Goal: Navigation & Orientation: Find specific page/section

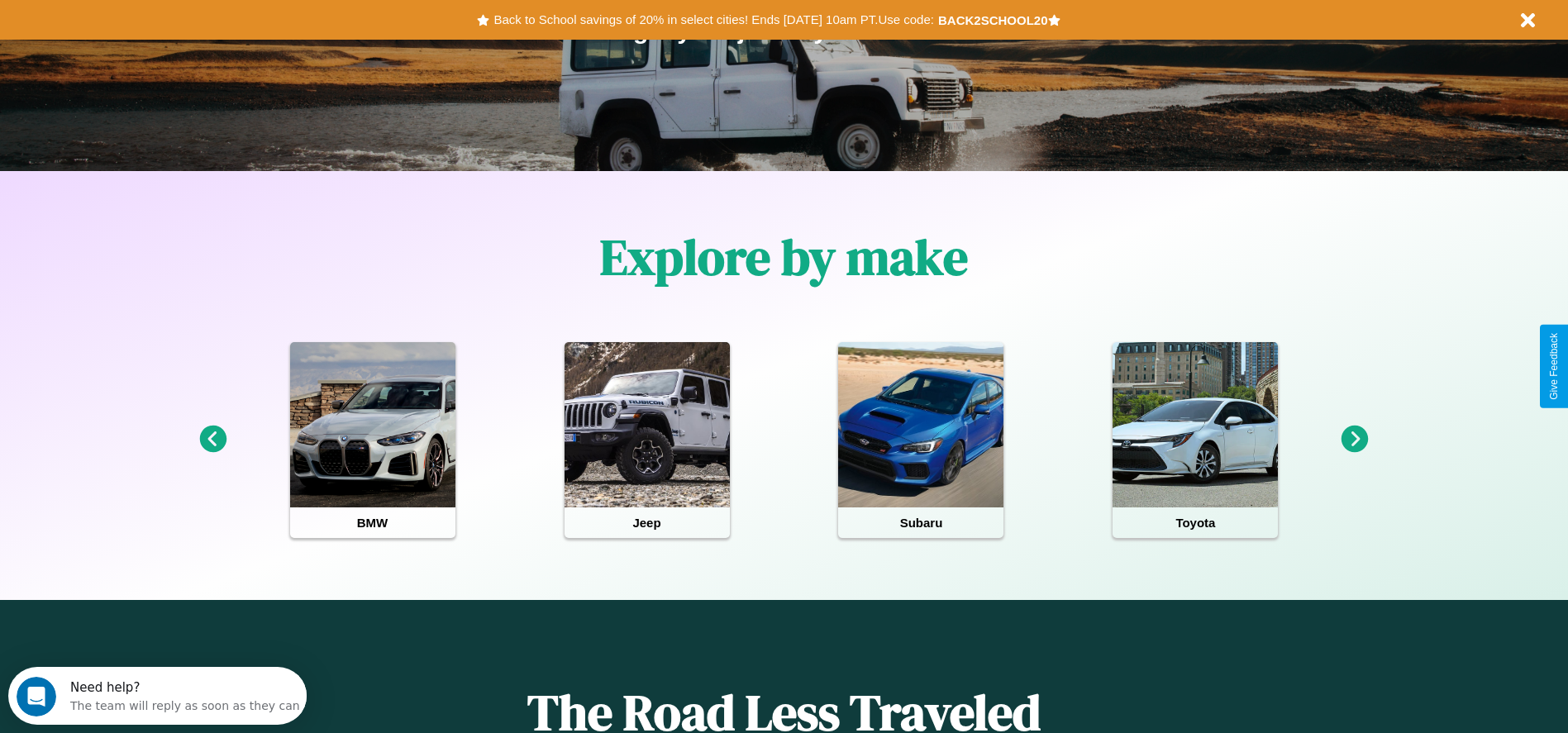
scroll to position [344, 0]
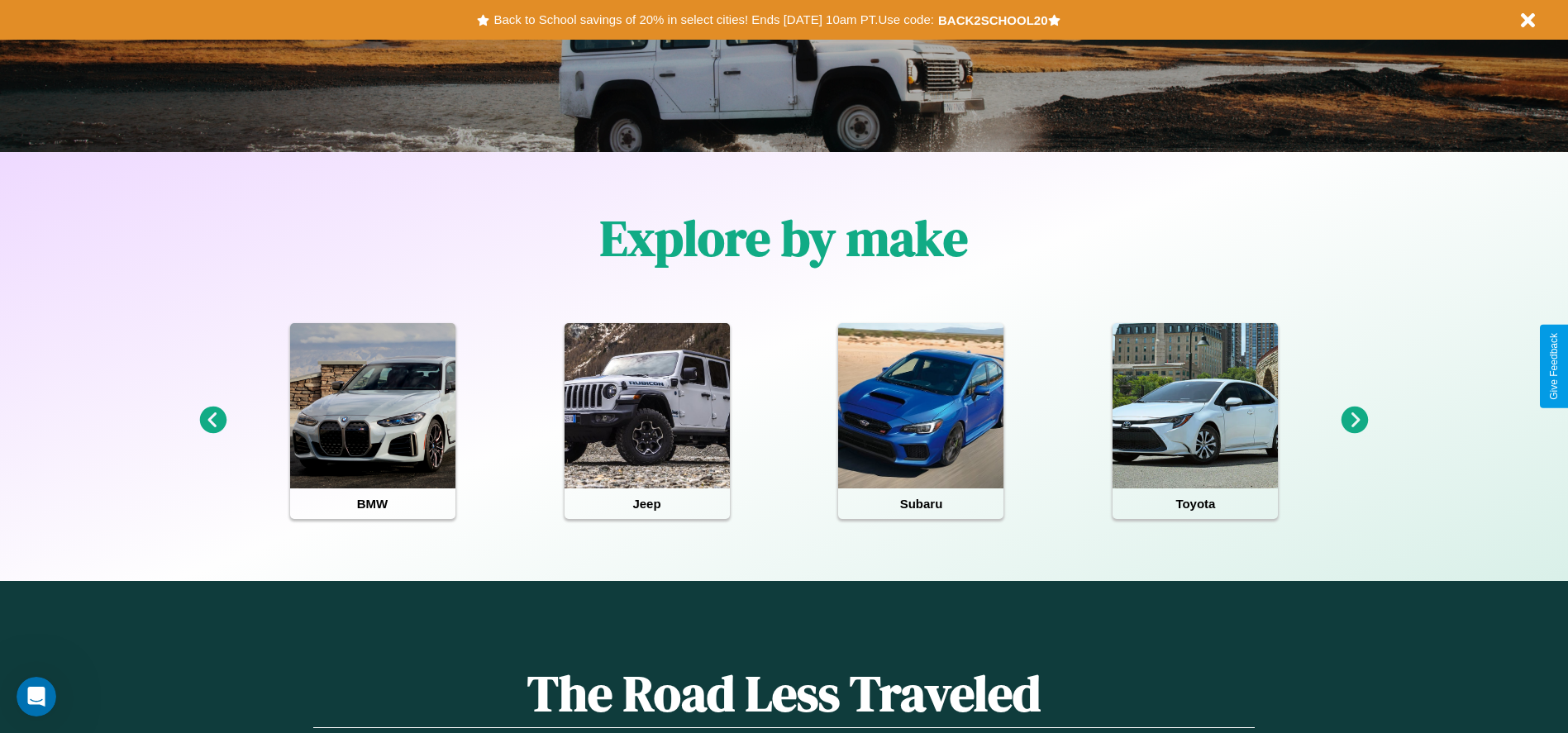
click at [1355, 421] on icon at bounding box center [1355, 420] width 27 height 27
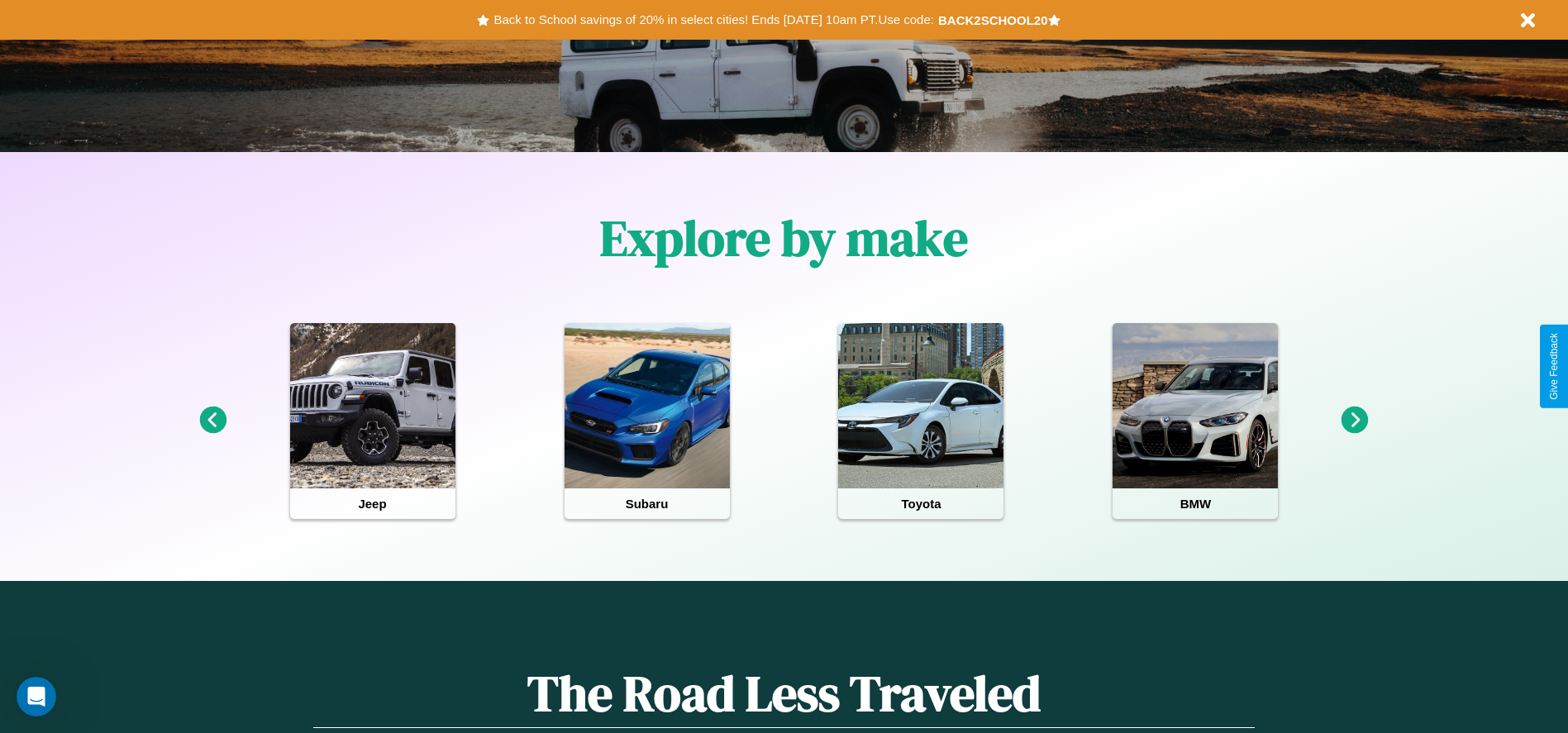
click at [1355, 421] on icon at bounding box center [1355, 420] width 27 height 27
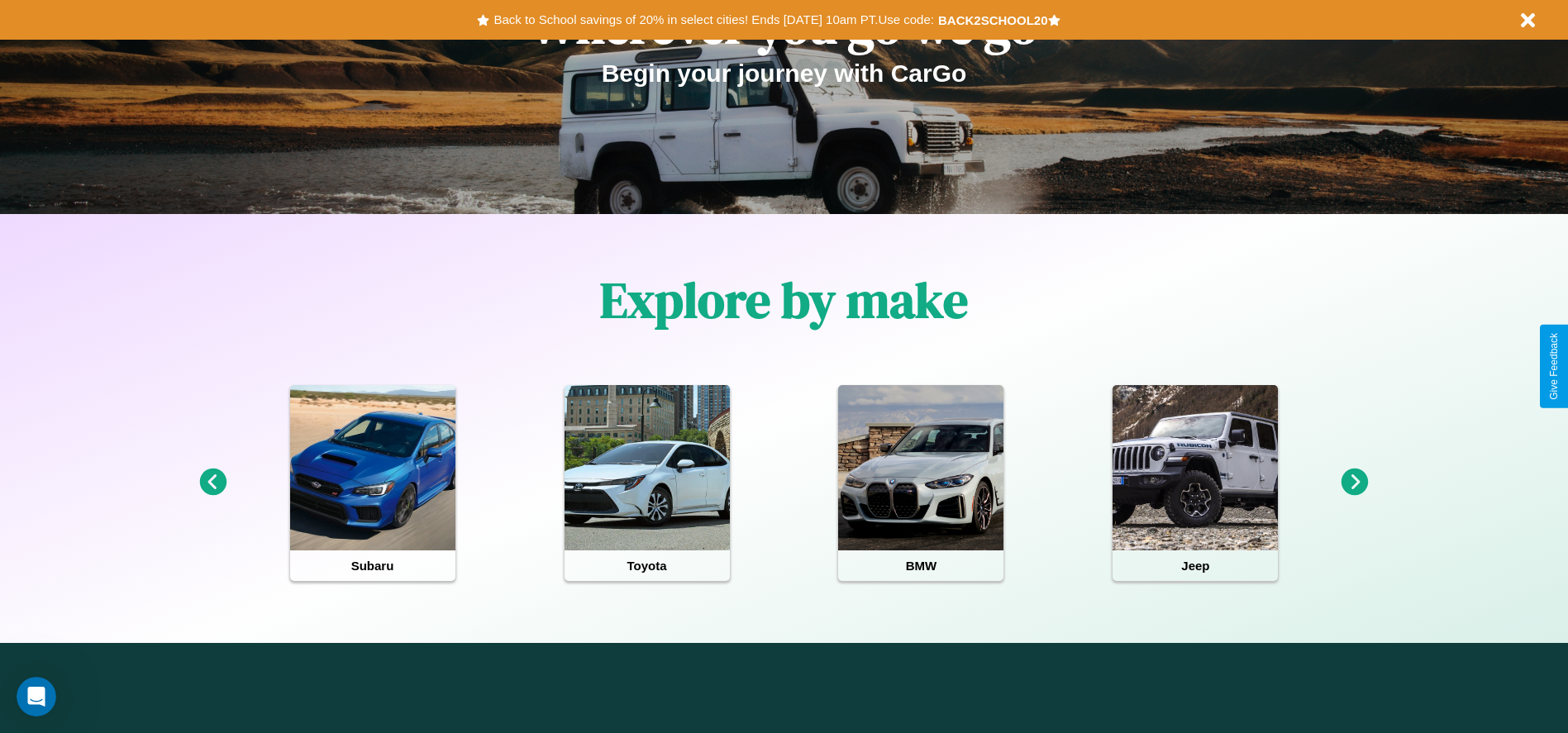
scroll to position [0, 0]
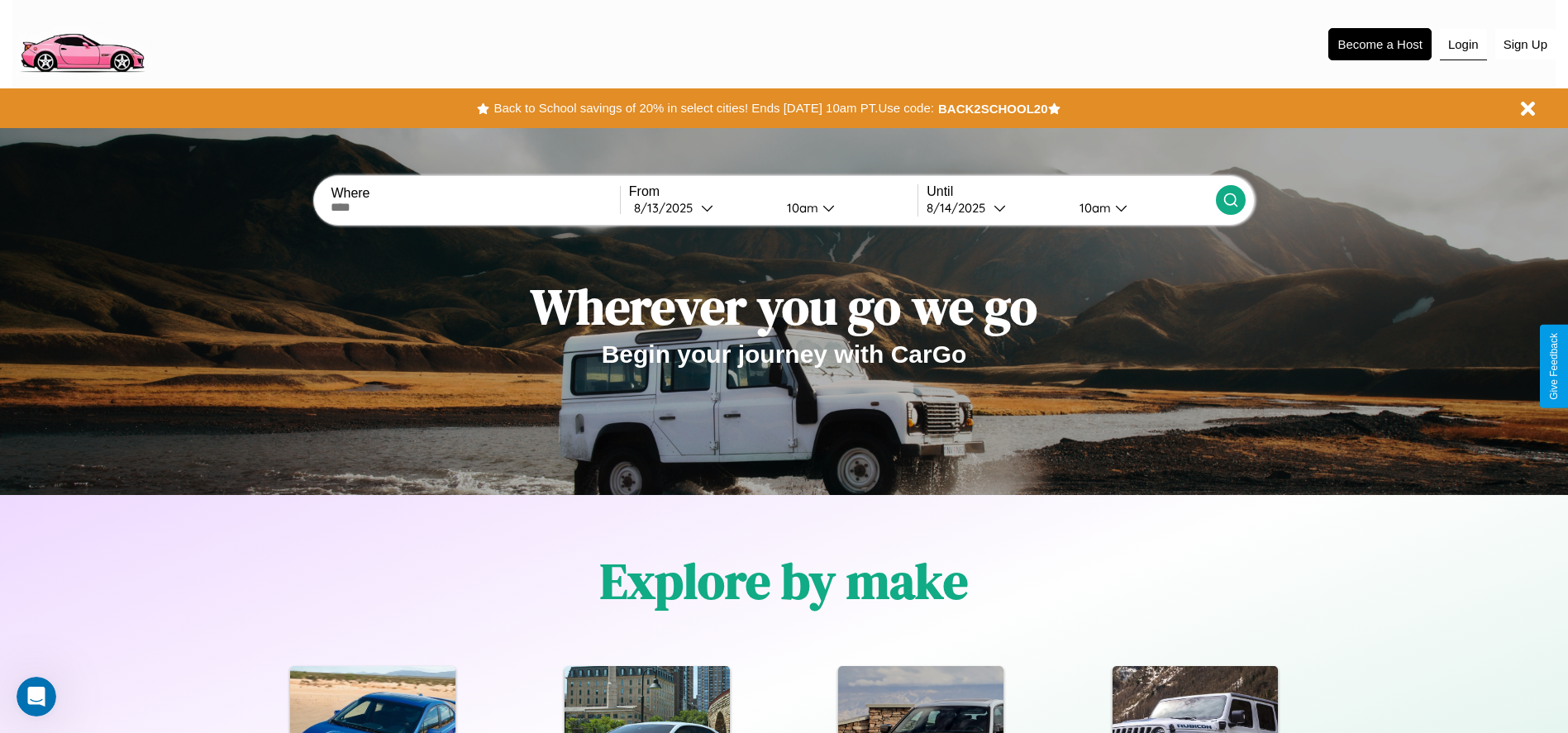
click at [1463, 44] on button "Login" at bounding box center [1463, 44] width 47 height 31
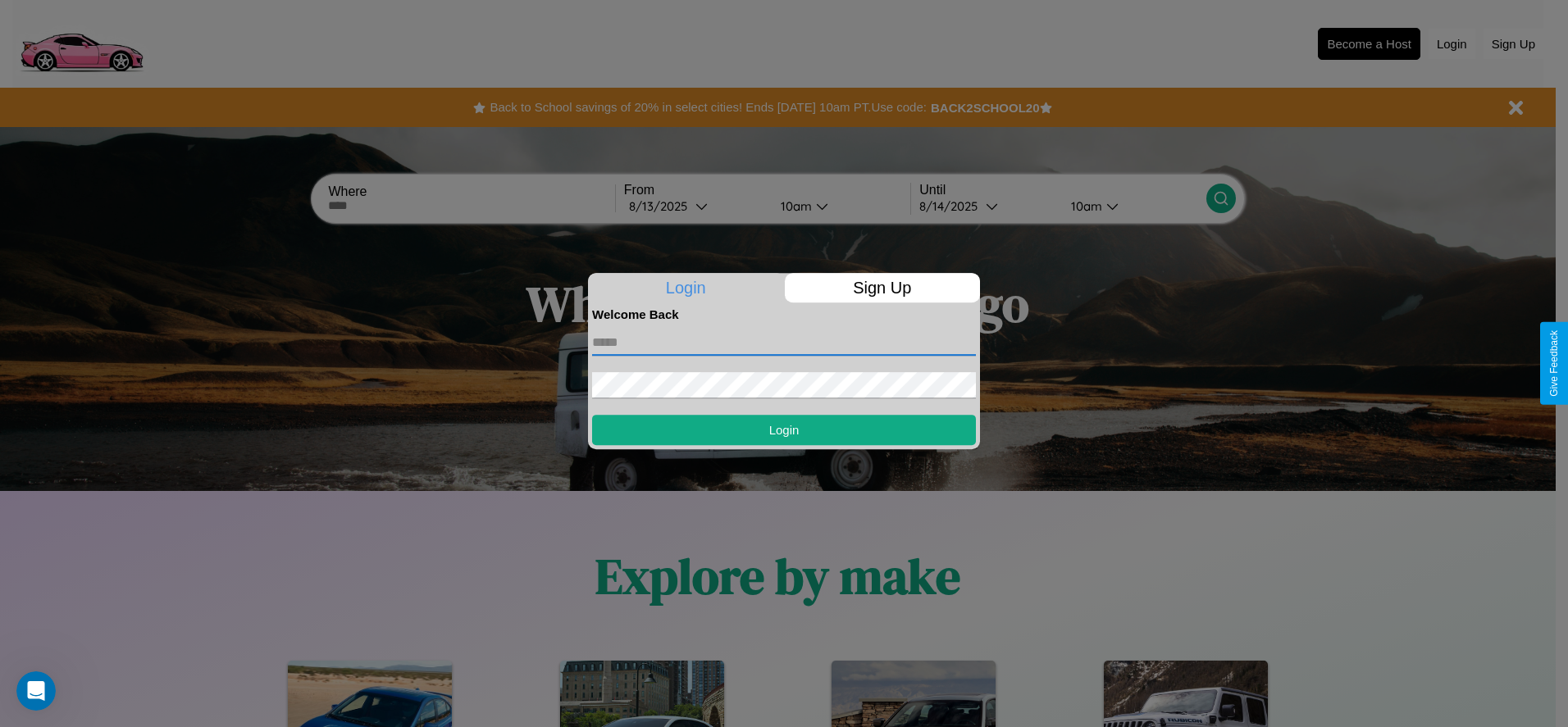
click at [784, 342] on input "text" at bounding box center [784, 343] width 384 height 26
type input "**********"
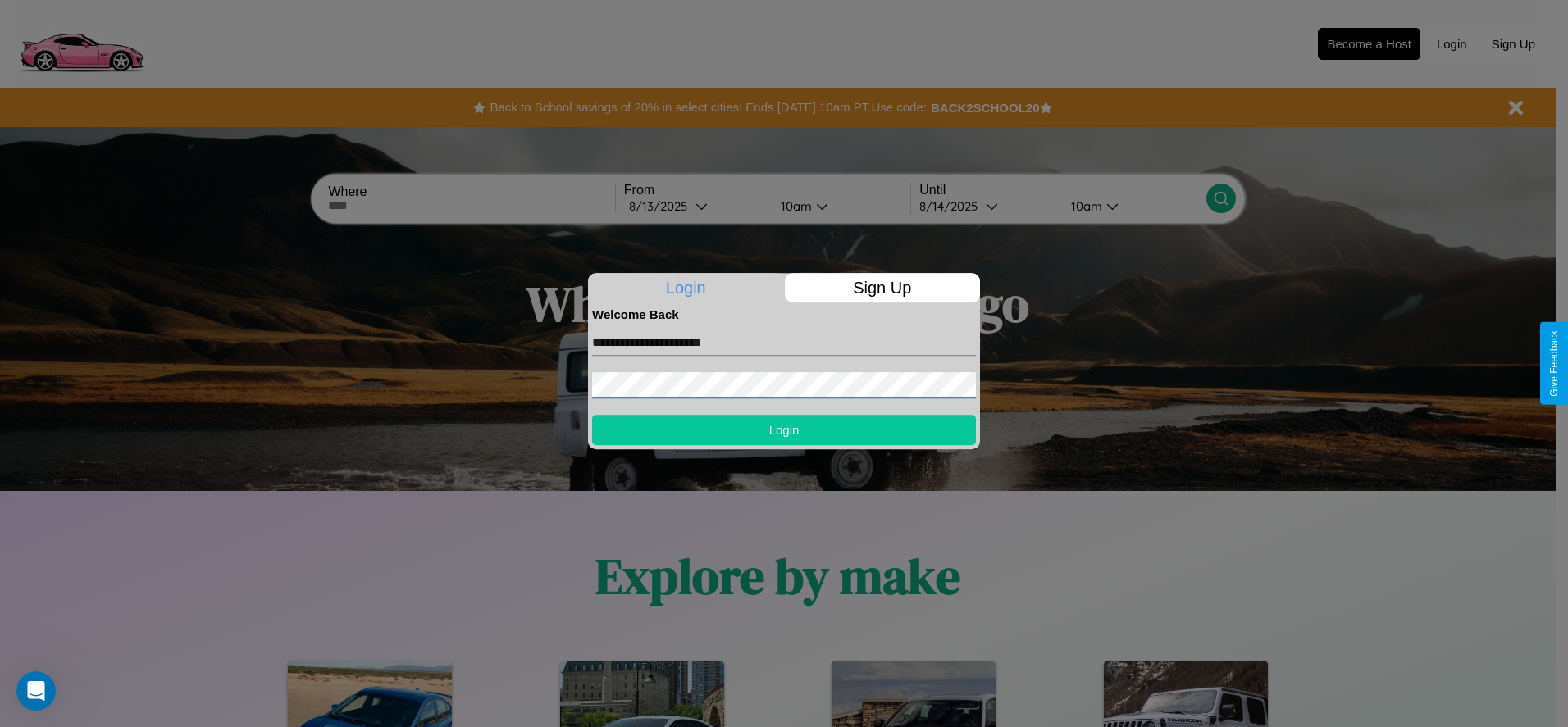
click at [784, 430] on button "Login" at bounding box center [784, 430] width 384 height 30
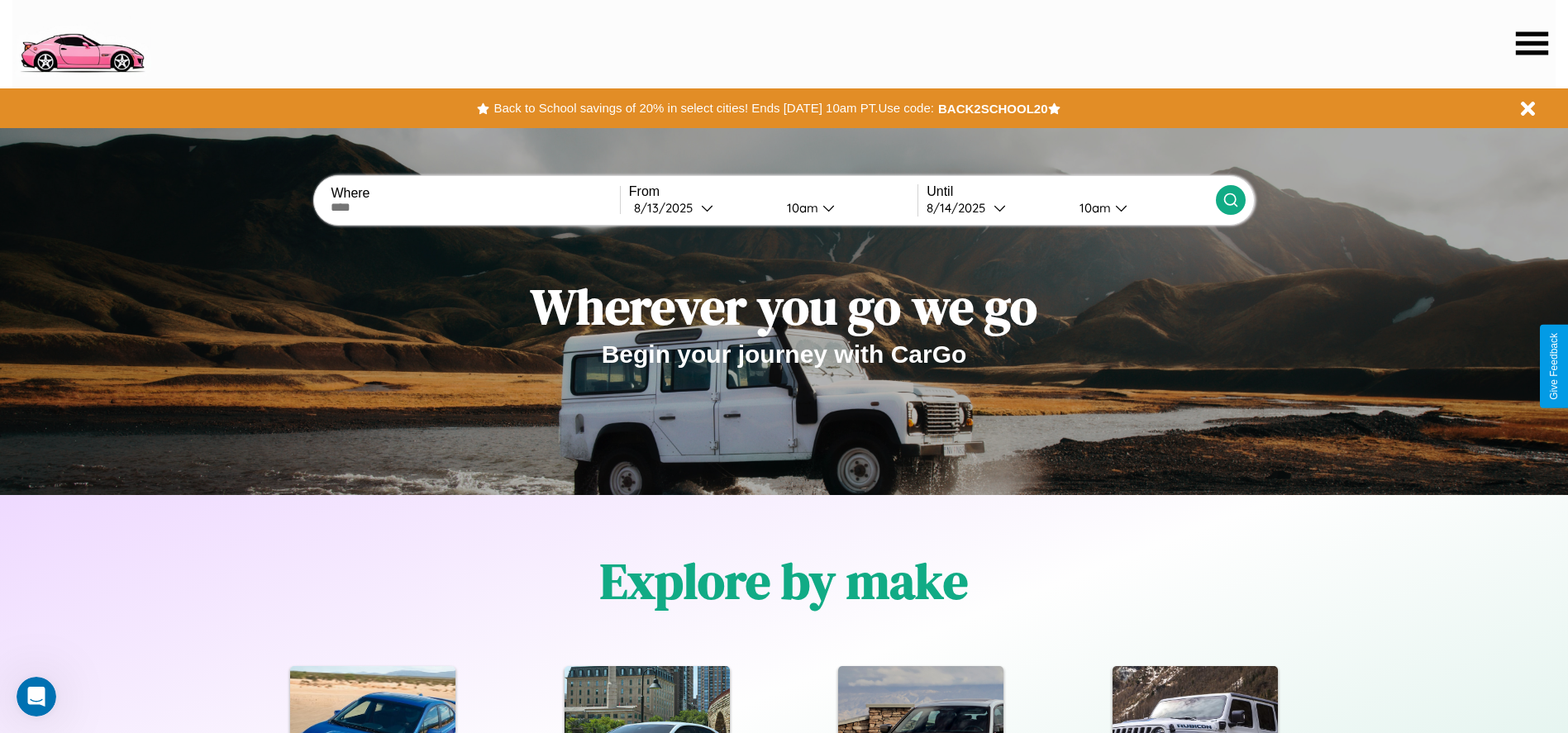
click at [1531, 43] on icon at bounding box center [1532, 43] width 32 height 23
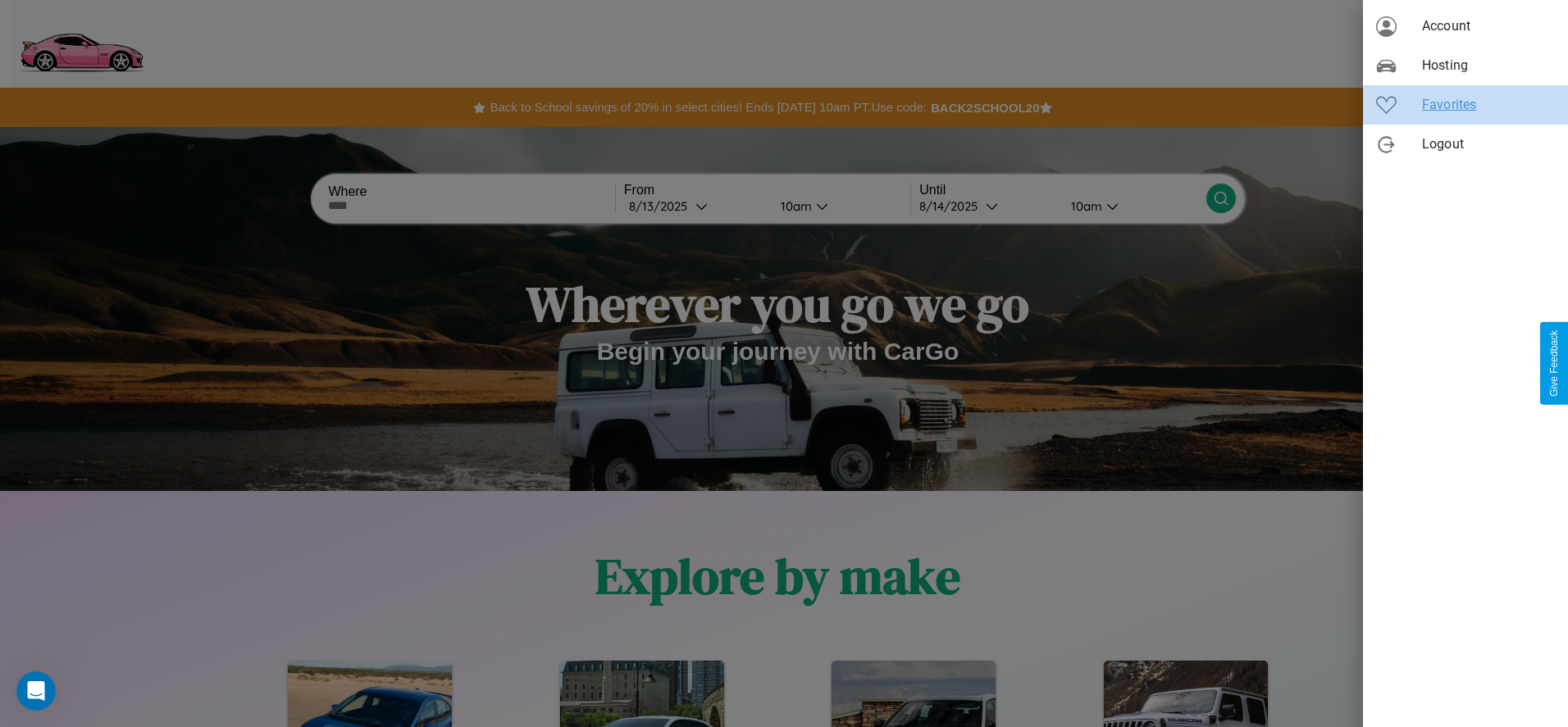
click at [1465, 105] on span "Favorites" at bounding box center [1488, 105] width 133 height 20
